Goal: Task Accomplishment & Management: Use online tool/utility

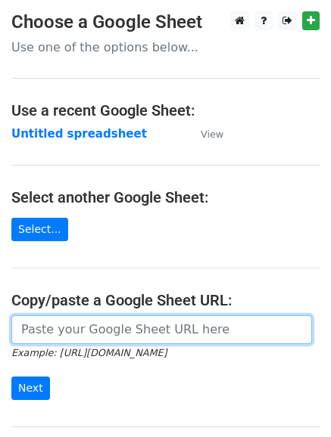
click at [77, 328] on input "url" at bounding box center [161, 330] width 300 height 29
paste input "[URL][DOMAIN_NAME]"
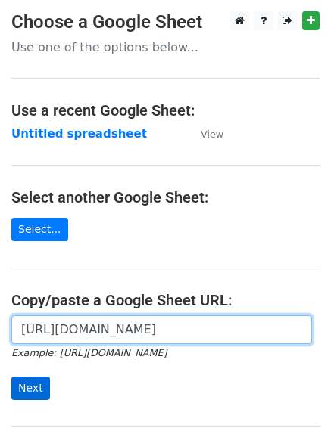
type input "https://docs.google.com/spreadsheets/d/1m_UAbEGwRpMvclqS3NM2N3WvGArqeRN_KmPIOVv…"
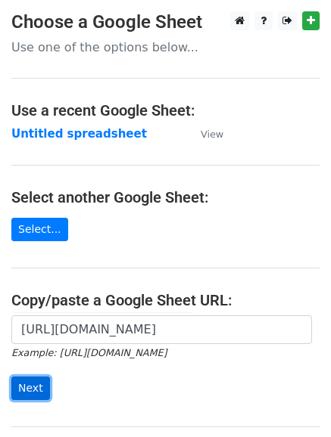
click at [30, 384] on input "Next" at bounding box center [30, 388] width 39 height 23
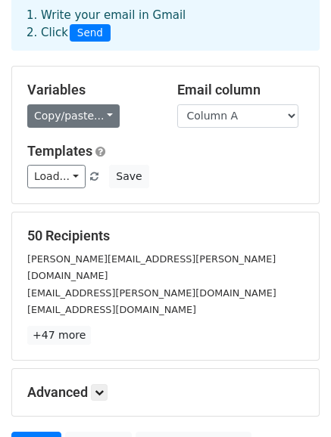
scroll to position [84, 0]
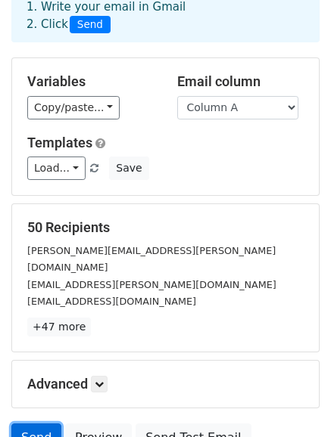
click at [14, 424] on link "Send" at bounding box center [36, 438] width 50 height 29
